Goal: Task Accomplishment & Management: Use online tool/utility

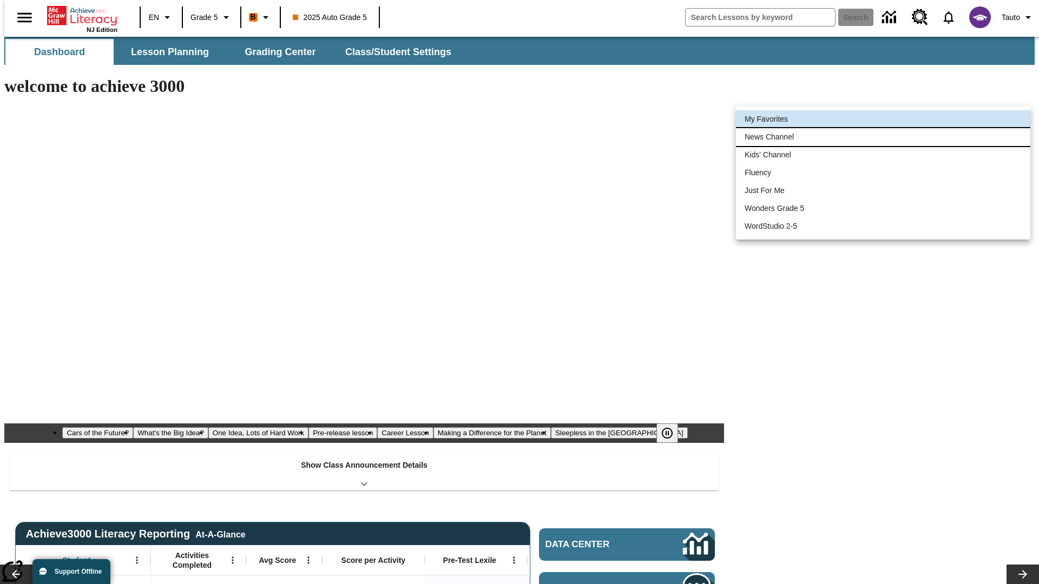
click at [883, 137] on li "News Channel" at bounding box center [883, 137] width 294 height 18
type input "120"
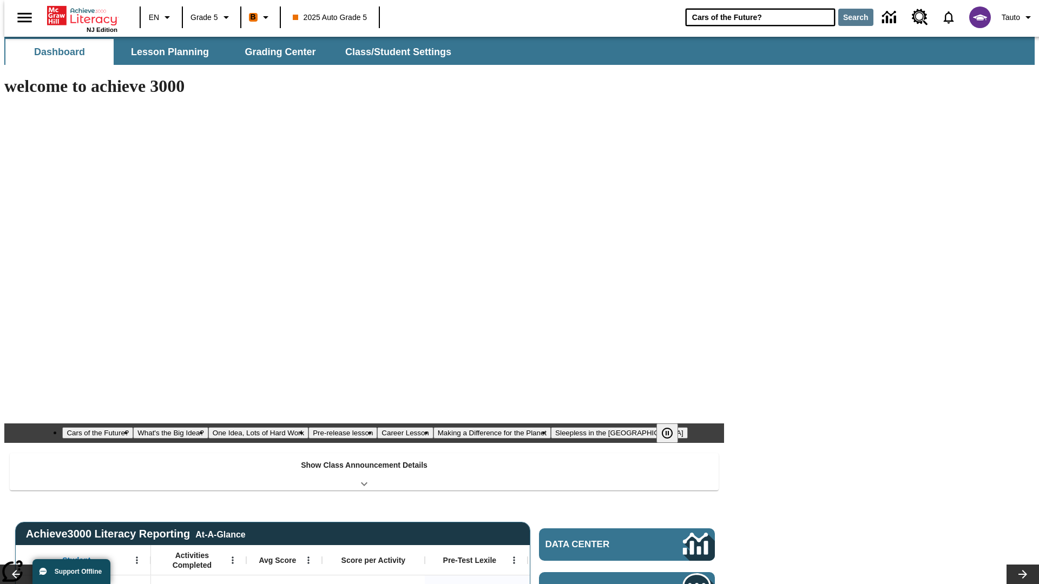
type input "Cars of the Future?"
click at [849, 17] on button "Search" at bounding box center [855, 17] width 35 height 17
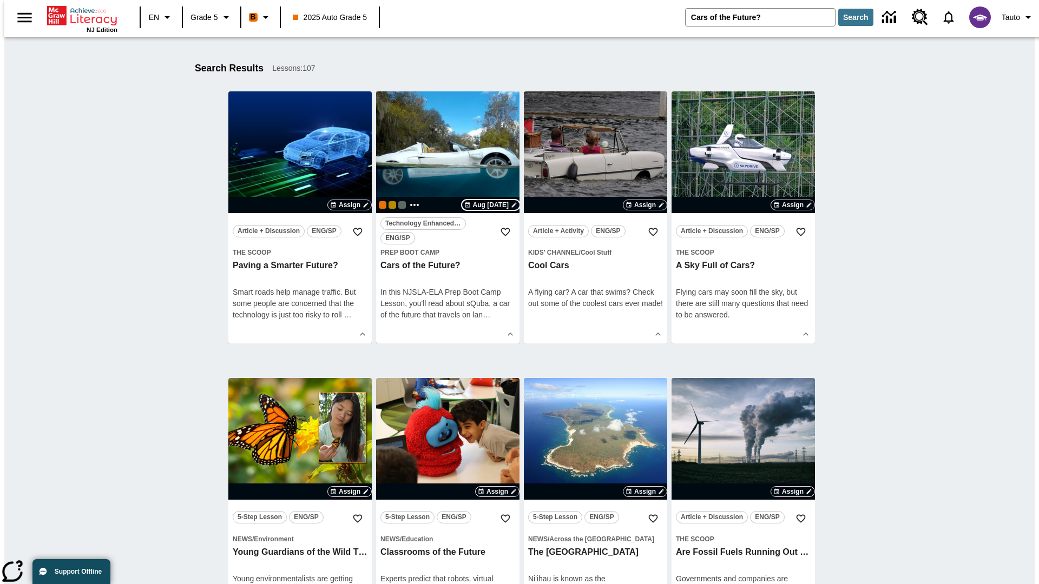
click at [484, 205] on span "Aug [DATE]" at bounding box center [491, 205] width 36 height 10
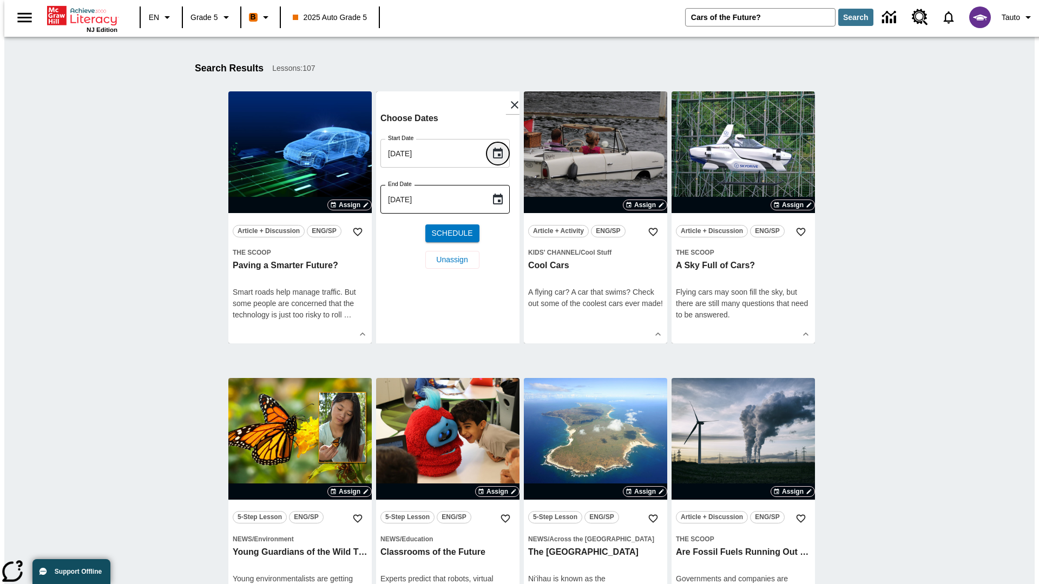
click at [502, 153] on icon "Choose date, selected date is Aug 8, 2025" at bounding box center [498, 153] width 10 height 11
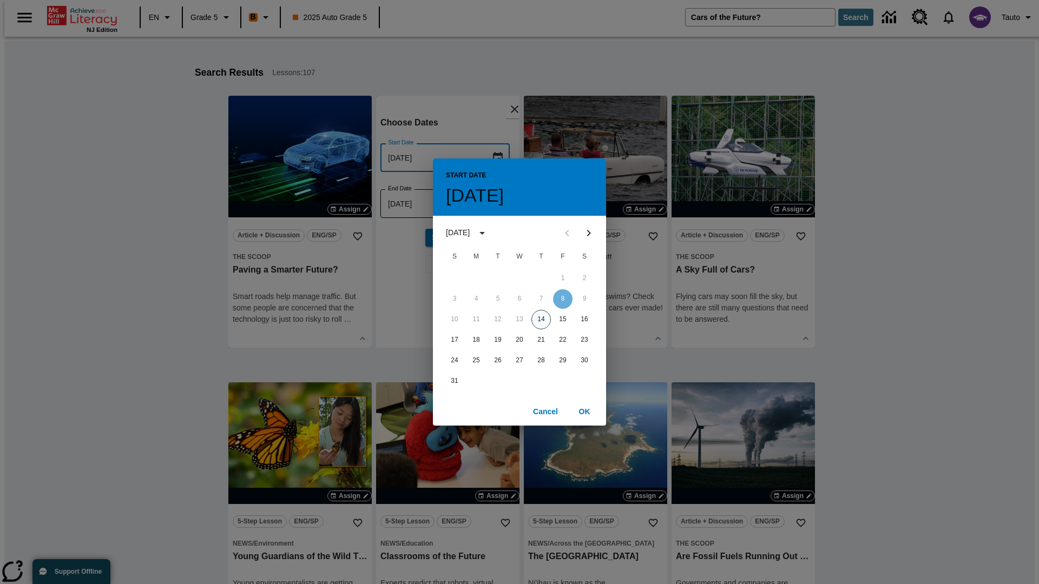
click at [541, 319] on button "14" at bounding box center [540, 319] width 19 height 19
click at [584, 411] on button "OK" at bounding box center [584, 412] width 35 height 20
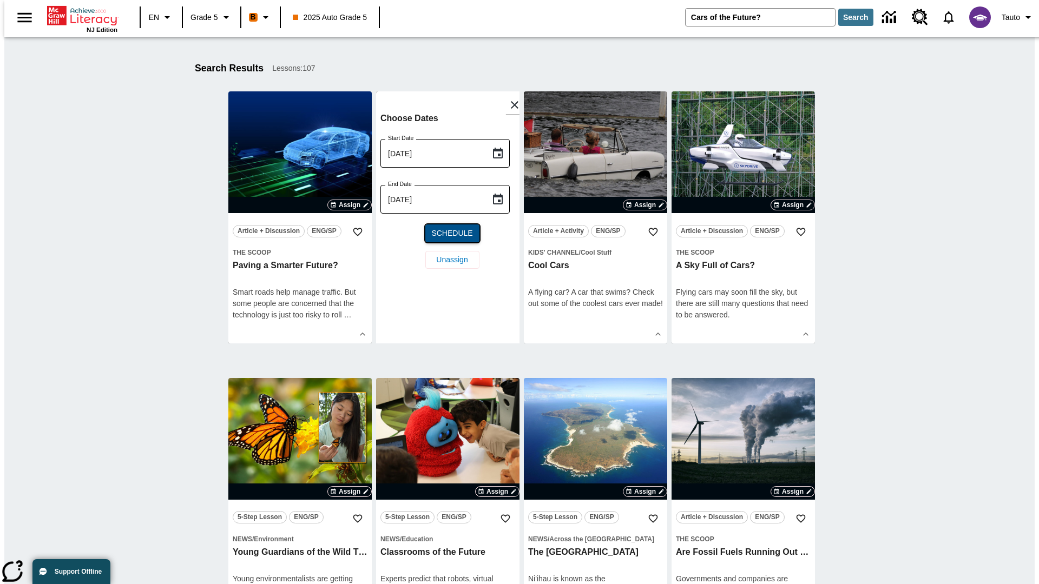
click at [447, 233] on span "Schedule" at bounding box center [451, 233] width 41 height 11
